Goal: Find specific page/section: Find specific page/section

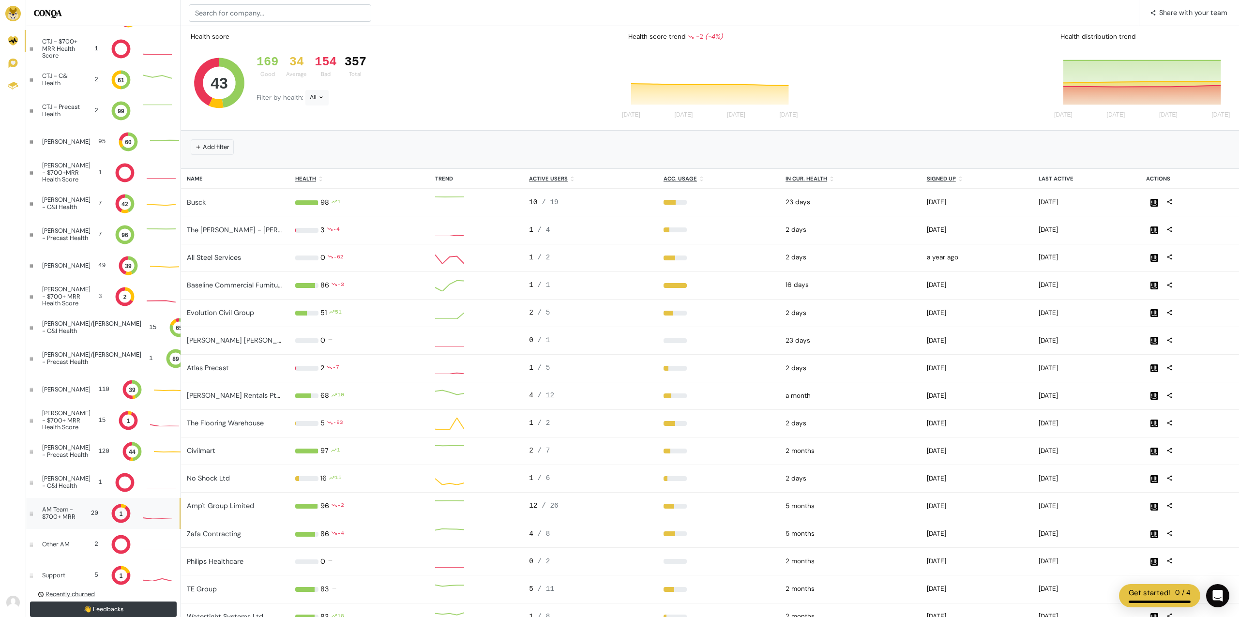
click at [72, 516] on div "AM Team - $700+ MRR" at bounding box center [61, 513] width 39 height 14
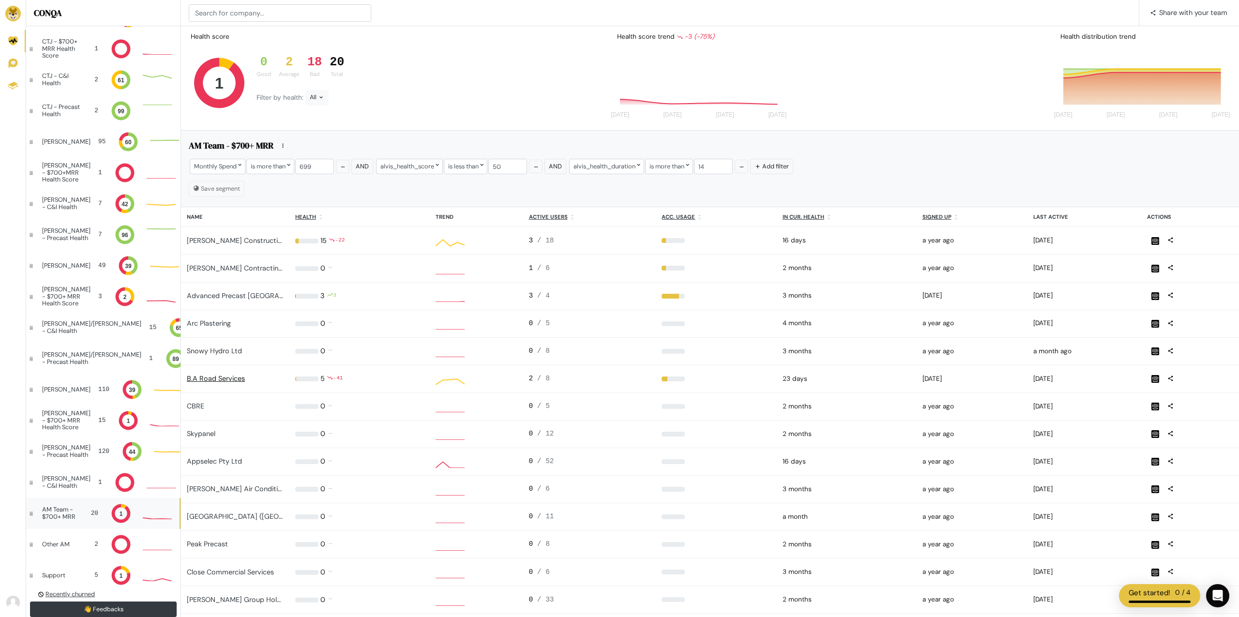
click at [233, 378] on link "B.A Road Services" at bounding box center [216, 378] width 58 height 9
